Goal: Information Seeking & Learning: Learn about a topic

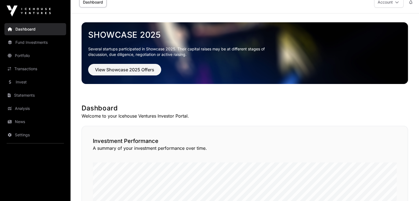
scroll to position [4, 0]
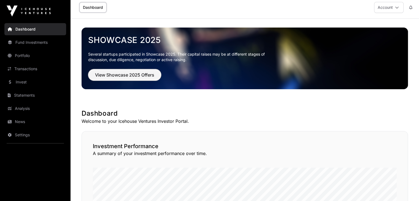
click at [126, 72] on span "View Showcase 2025 Offers" at bounding box center [124, 75] width 59 height 7
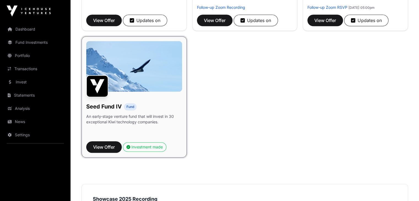
scroll to position [434, 0]
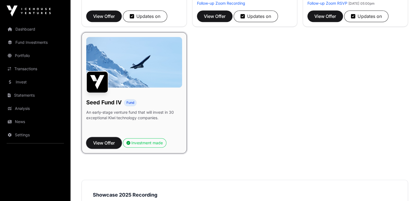
click at [107, 146] on span "View Offer" at bounding box center [104, 143] width 22 height 7
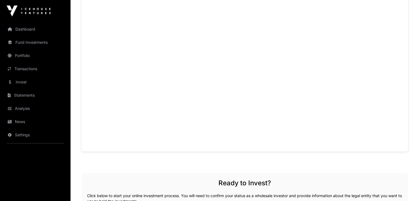
scroll to position [398, 0]
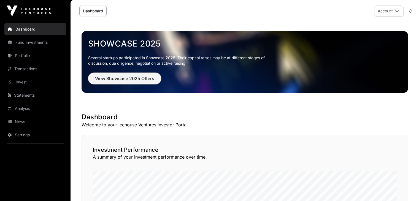
click at [118, 78] on span "View Showcase 2025 Offers" at bounding box center [124, 78] width 59 height 7
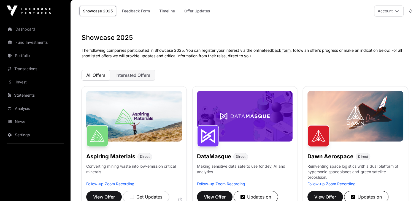
click at [132, 77] on span "Interested Offers" at bounding box center [132, 75] width 35 height 6
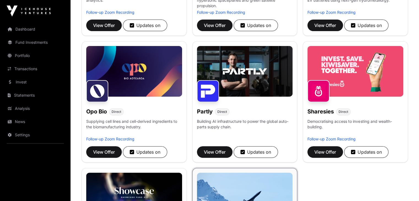
scroll to position [158, 0]
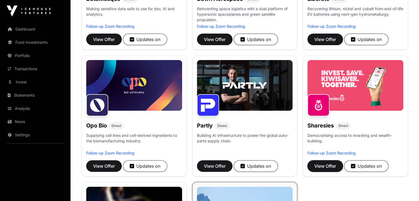
click at [324, 169] on span "View Offer" at bounding box center [325, 166] width 22 height 7
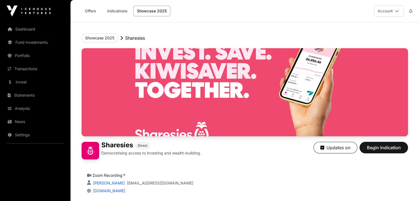
click at [90, 10] on link "Offers" at bounding box center [90, 11] width 22 height 10
click at [101, 40] on button "Showcase 2025" at bounding box center [100, 37] width 36 height 9
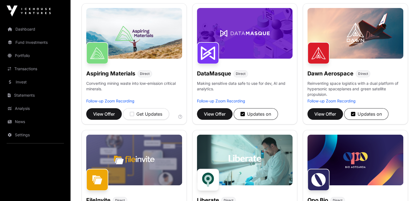
scroll to position [93, 0]
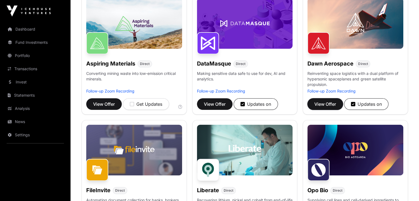
click at [322, 107] on span "View Offer" at bounding box center [325, 104] width 22 height 7
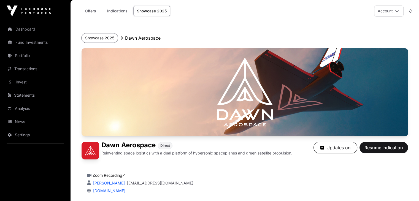
click at [106, 39] on button "Showcase 2025" at bounding box center [100, 37] width 36 height 9
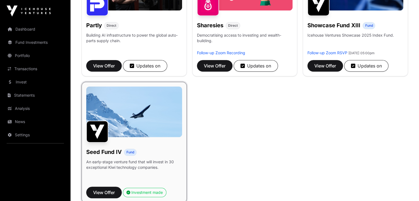
scroll to position [362, 0]
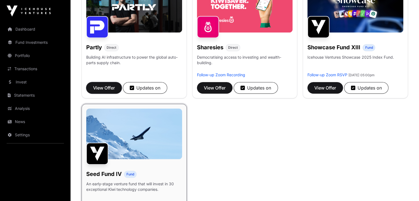
click at [108, 91] on span "View Offer" at bounding box center [104, 88] width 22 height 7
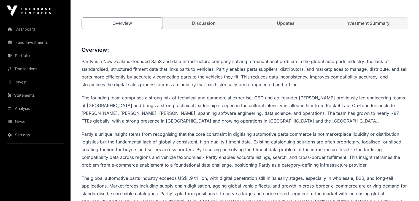
scroll to position [213, 0]
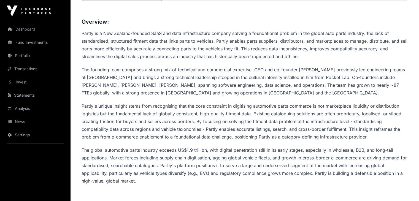
drag, startPoint x: 415, startPoint y: 52, endPoint x: 415, endPoint y: 55, distance: 3.4
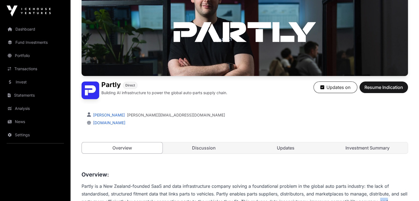
scroll to position [64, 0]
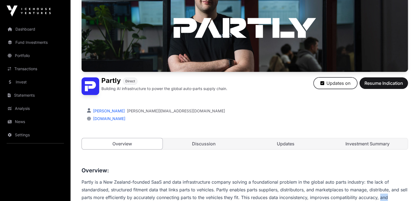
click at [333, 89] on button "Updates on" at bounding box center [335, 83] width 44 height 12
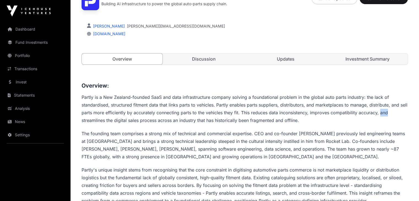
scroll to position [148, 0]
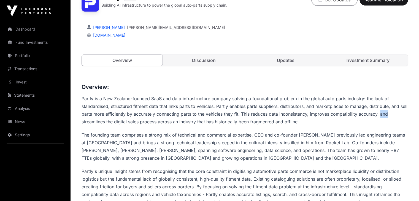
click at [320, 2] on icon "button" at bounding box center [320, 0] width 4 height 4
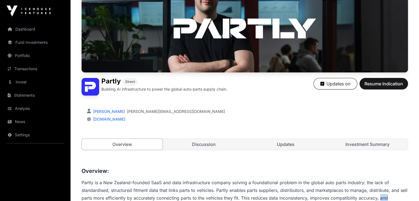
scroll to position [0, 0]
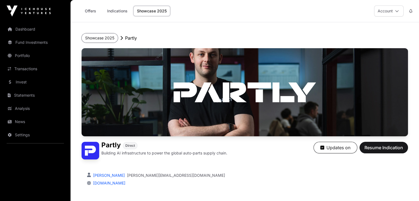
click at [94, 39] on button "Showcase 2025" at bounding box center [100, 37] width 36 height 9
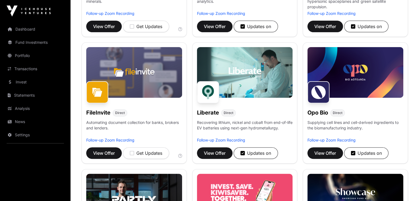
scroll to position [167, 0]
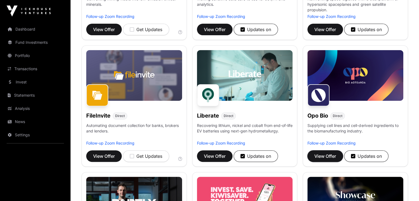
click at [319, 159] on span "View Offer" at bounding box center [325, 156] width 22 height 7
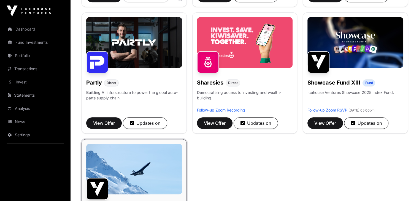
scroll to position [325, 0]
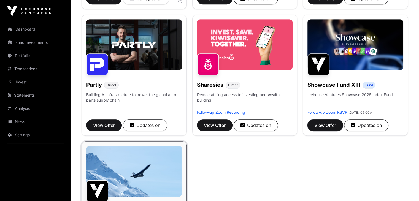
click at [331, 129] on span "View Offer" at bounding box center [325, 125] width 22 height 7
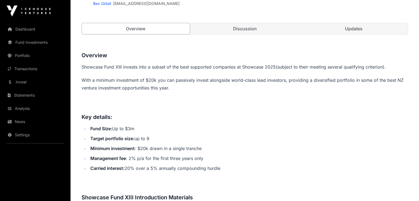
scroll to position [186, 0]
click at [358, 34] on link "Updates" at bounding box center [354, 28] width 108 height 11
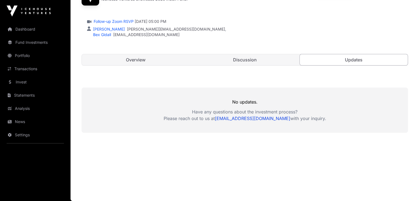
scroll to position [171, 0]
click at [245, 62] on link "Discussion" at bounding box center [245, 59] width 108 height 11
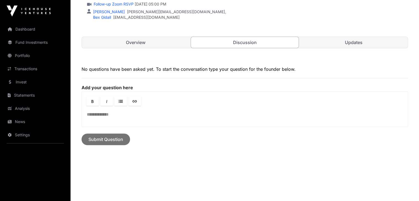
click at [134, 48] on link "Overview" at bounding box center [136, 42] width 108 height 11
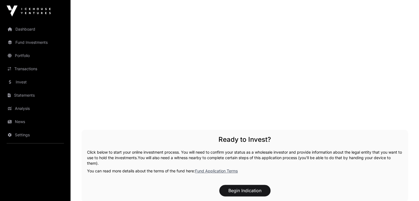
scroll to position [681, 0]
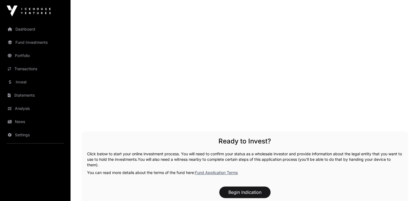
click at [215, 175] on link "Fund Application Terms" at bounding box center [216, 172] width 43 height 5
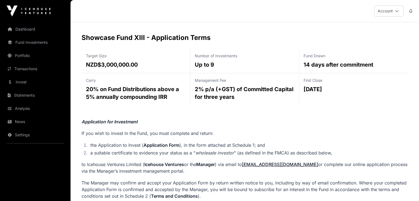
click at [29, 44] on link "Fund Investments" at bounding box center [35, 42] width 62 height 12
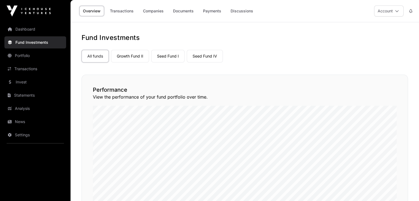
click at [126, 55] on link "Growth Fund II" at bounding box center [130, 56] width 38 height 13
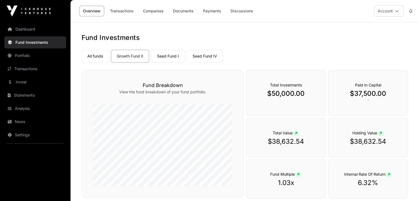
click at [166, 55] on link "Seed Fund I" at bounding box center [167, 56] width 33 height 13
click at [199, 57] on link "Seed Fund IV" at bounding box center [205, 56] width 36 height 13
click at [170, 56] on link "Seed Fund I" at bounding box center [167, 56] width 33 height 13
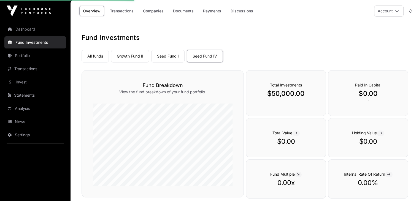
click at [133, 55] on link "Growth Fund II" at bounding box center [130, 56] width 38 height 13
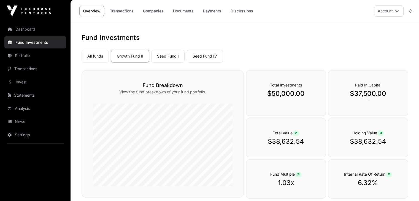
click at [166, 57] on link "Seed Fund I" at bounding box center [167, 56] width 33 height 13
click at [197, 56] on link "Seed Fund IV" at bounding box center [205, 56] width 36 height 13
click at [170, 56] on link "Seed Fund I" at bounding box center [167, 56] width 33 height 13
click at [126, 54] on link "Growth Fund II" at bounding box center [130, 56] width 38 height 13
click at [160, 55] on link "Seed Fund I" at bounding box center [167, 56] width 33 height 13
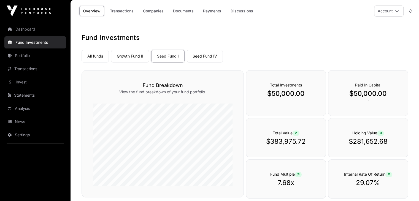
click at [96, 59] on link "All funds" at bounding box center [95, 56] width 27 height 13
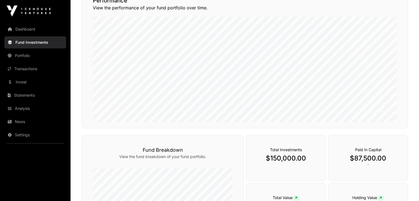
scroll to position [17, 0]
